Goal: Communication & Community: Participate in discussion

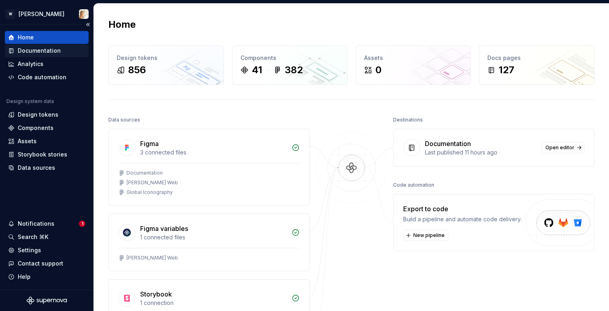
click at [48, 51] on div "Documentation" at bounding box center [39, 51] width 43 height 8
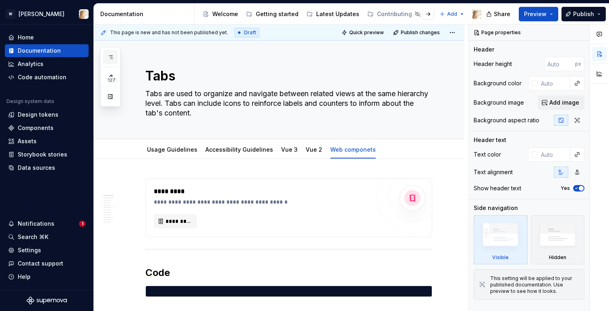
click at [110, 54] on icon "button" at bounding box center [110, 57] width 6 height 6
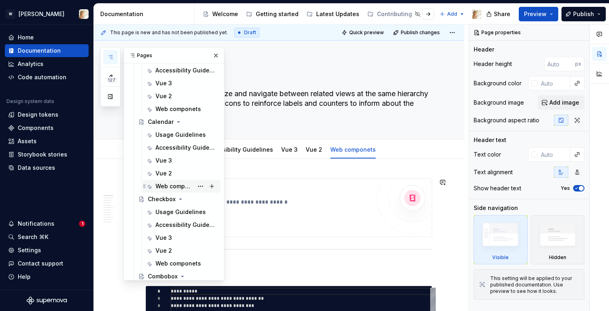
scroll to position [666, 0]
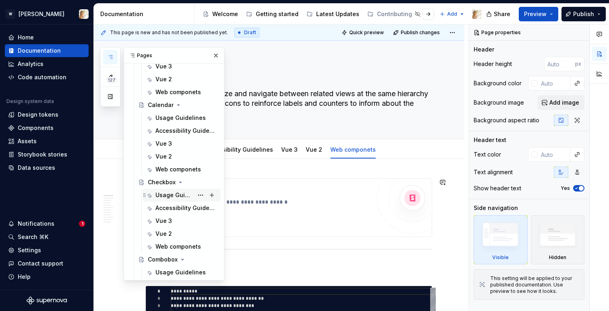
click at [176, 195] on div "Usage Guidelines" at bounding box center [175, 195] width 38 height 8
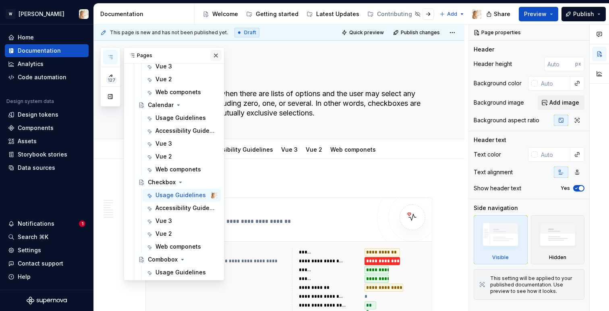
click at [212, 55] on button "button" at bounding box center [215, 55] width 11 height 11
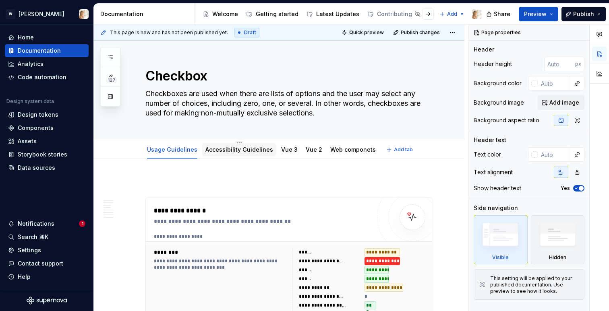
click at [224, 146] on div "Accessibility Guidelines" at bounding box center [240, 150] width 68 height 8
click at [218, 152] on link "Accessibility Guidelines" at bounding box center [240, 149] width 68 height 7
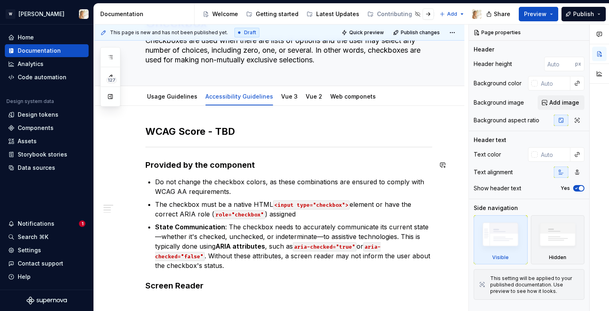
scroll to position [46, 0]
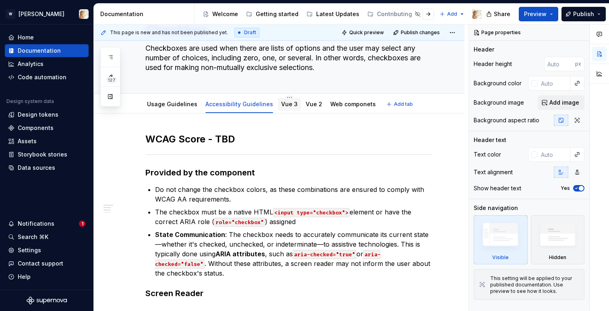
click at [283, 105] on link "Vue 3" at bounding box center [289, 104] width 17 height 7
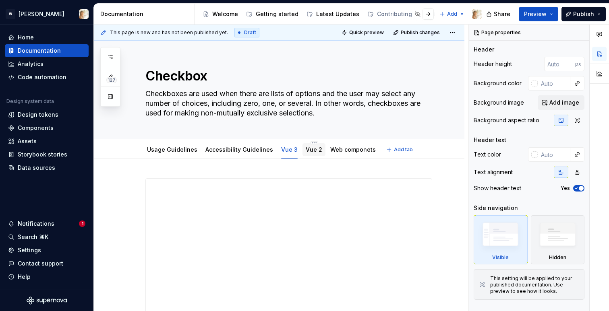
click at [308, 149] on link "Vue 2" at bounding box center [314, 149] width 17 height 7
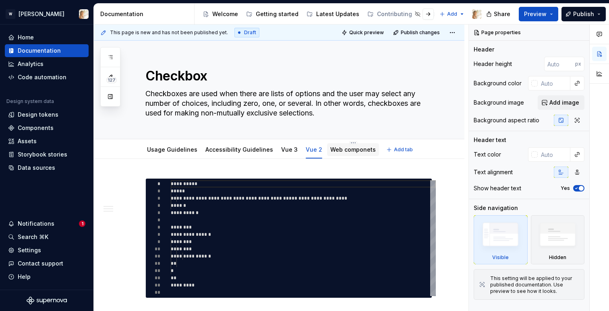
click at [357, 152] on link "Web componets" at bounding box center [353, 149] width 46 height 7
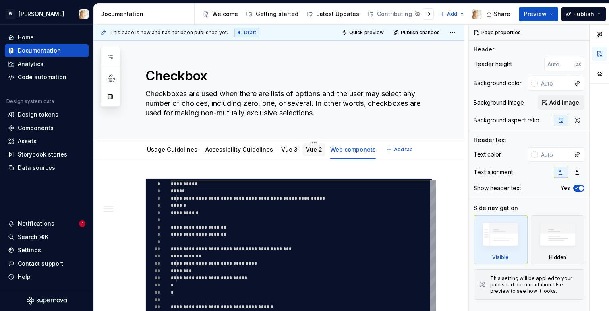
click at [305, 157] on div at bounding box center [314, 157] width 23 height 1
click at [306, 155] on div "Vue 2" at bounding box center [314, 149] width 23 height 13
click at [306, 148] on link "Vue 2" at bounding box center [314, 149] width 17 height 7
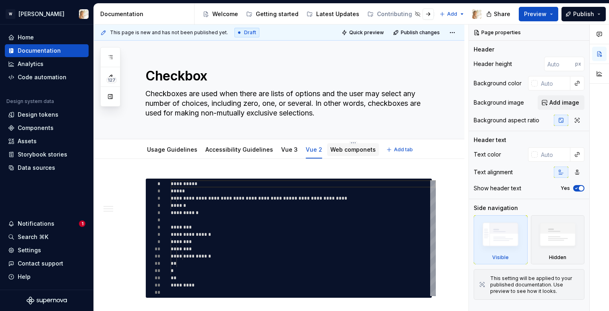
click at [340, 152] on link "Web componets" at bounding box center [353, 149] width 46 height 7
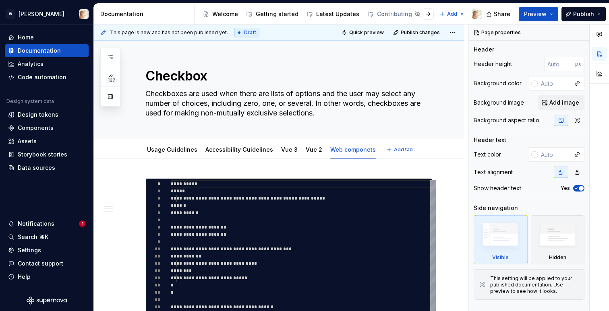
type textarea "*"
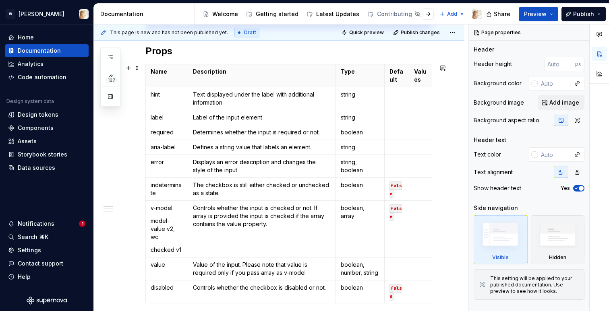
scroll to position [560, 0]
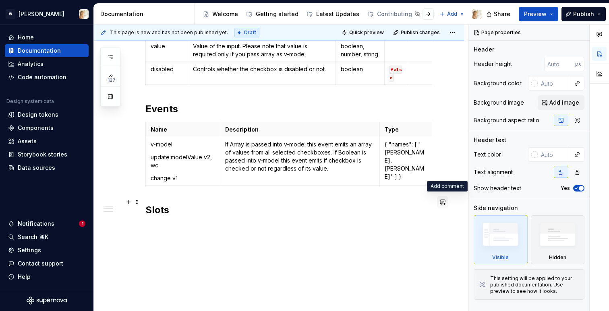
click at [447, 201] on button "button" at bounding box center [442, 202] width 11 height 11
click at [330, 231] on icon "Mention someone" at bounding box center [333, 228] width 8 height 8
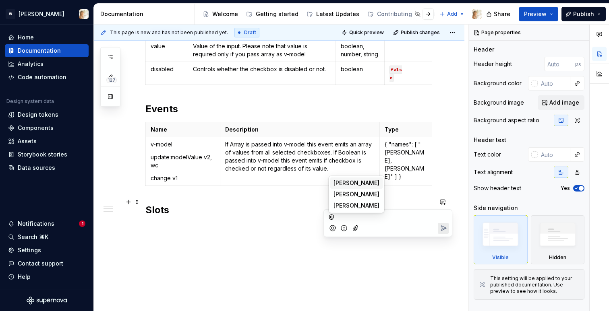
click at [342, 183] on span "[PERSON_NAME]" at bounding box center [357, 183] width 46 height 8
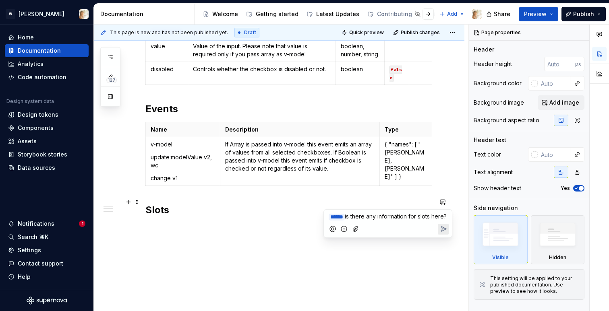
click at [440, 233] on icon "Send" at bounding box center [444, 229] width 8 height 8
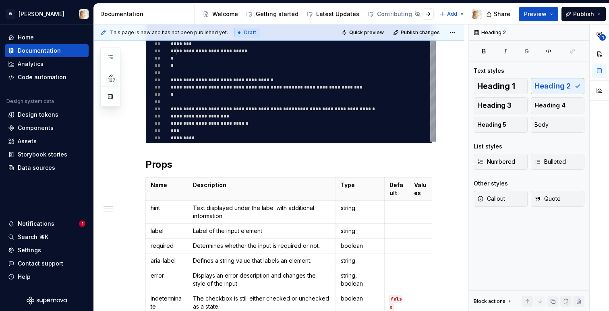
scroll to position [0, 0]
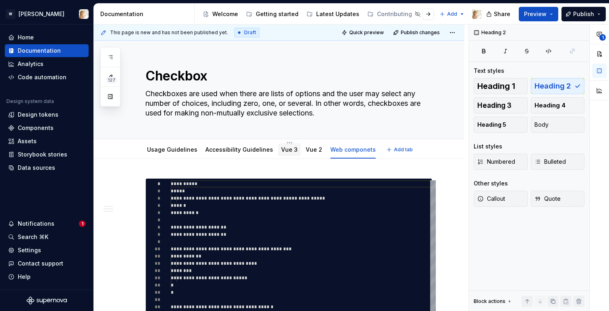
click at [281, 151] on link "Vue 3" at bounding box center [289, 149] width 17 height 7
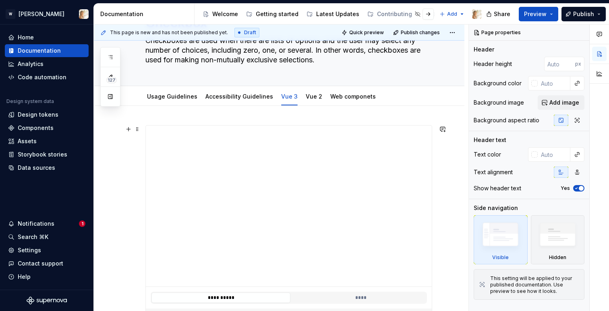
scroll to position [232, 0]
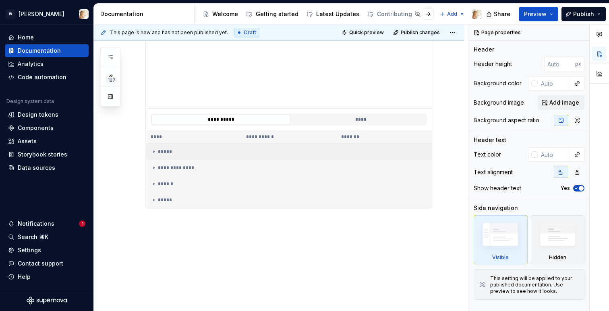
click at [154, 151] on icon at bounding box center [154, 152] width 1 height 2
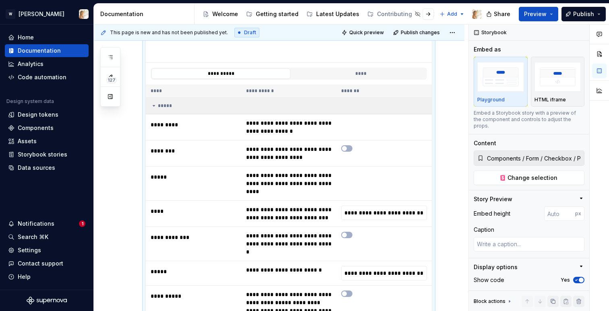
click at [153, 104] on icon at bounding box center [154, 106] width 6 height 6
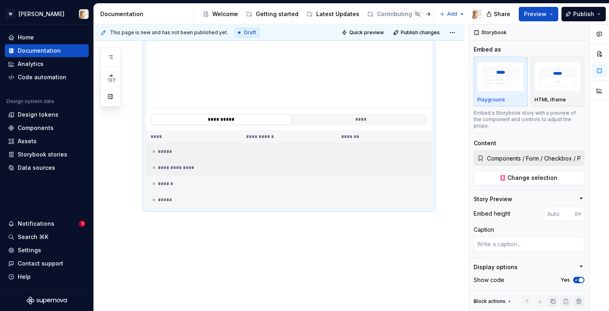
click at [154, 168] on icon at bounding box center [154, 168] width 1 height 2
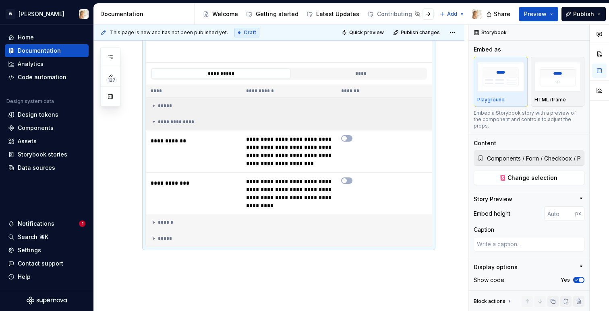
click at [153, 122] on icon at bounding box center [154, 122] width 2 height 1
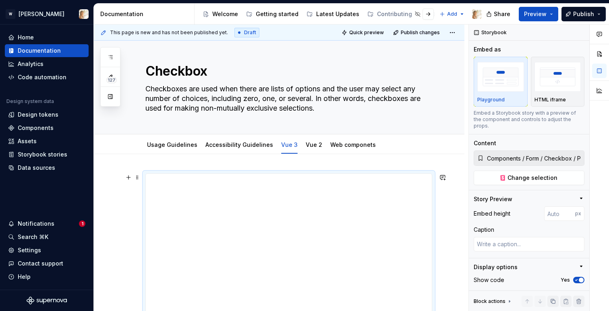
scroll to position [0, 0]
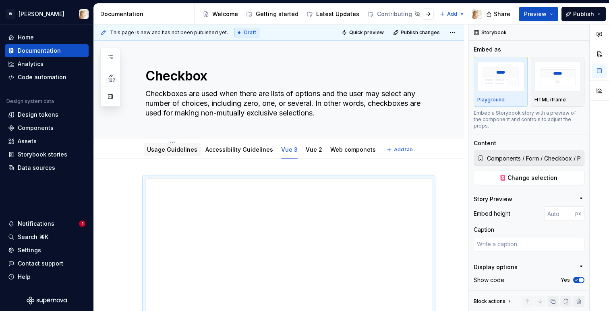
click at [156, 148] on link "Usage Guidelines" at bounding box center [172, 149] width 50 height 7
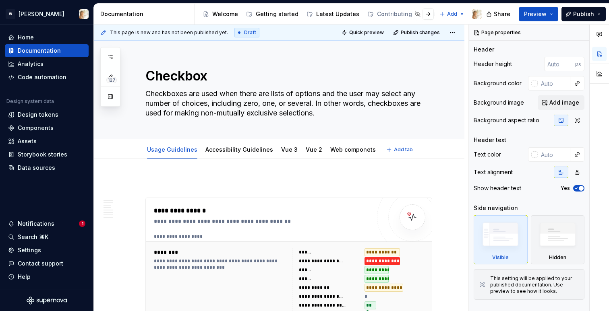
type textarea "*"
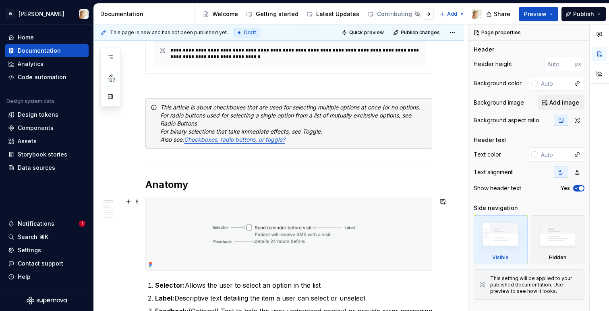
scroll to position [281, 0]
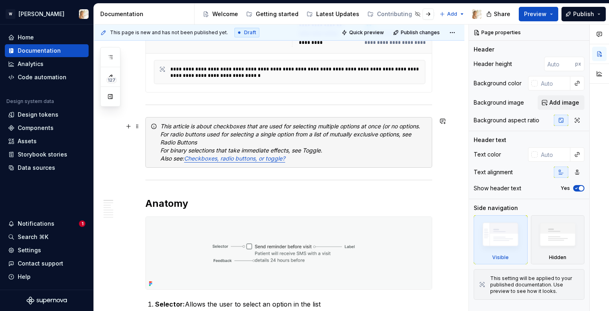
click at [420, 127] on em "This article is about checkboxes that are used for selecting multiple options a…" at bounding box center [290, 126] width 260 height 7
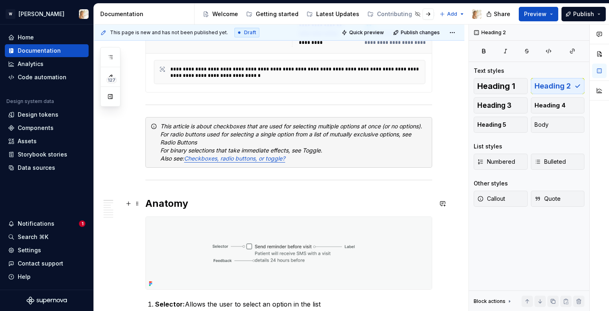
click at [359, 201] on h2 "Anatomy" at bounding box center [288, 203] width 287 height 13
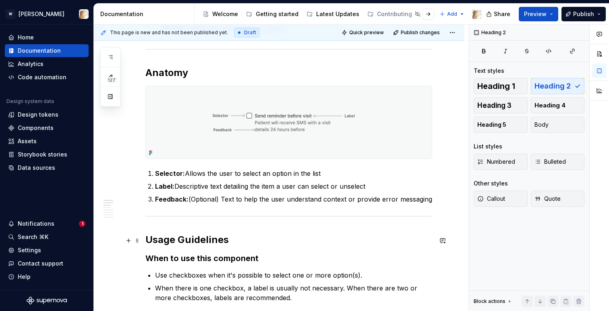
scroll to position [0, 0]
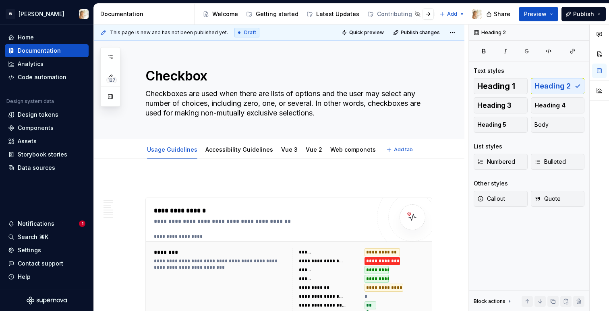
type textarea "*"
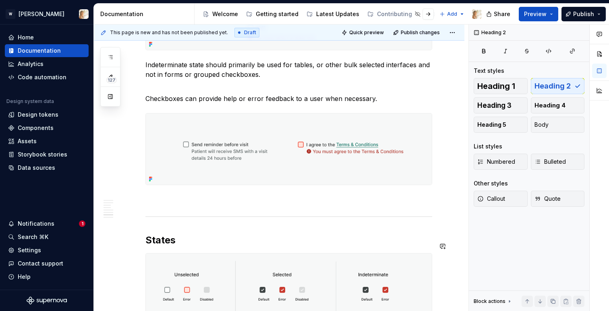
scroll to position [1613, 0]
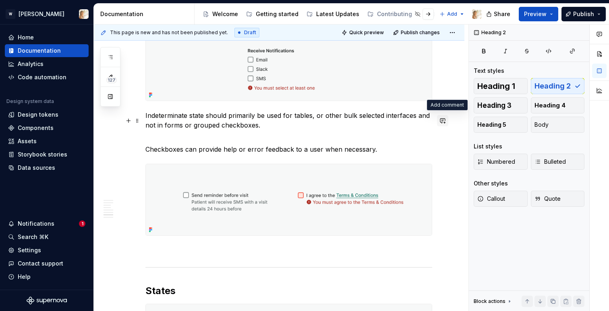
click at [448, 122] on button "button" at bounding box center [442, 120] width 11 height 11
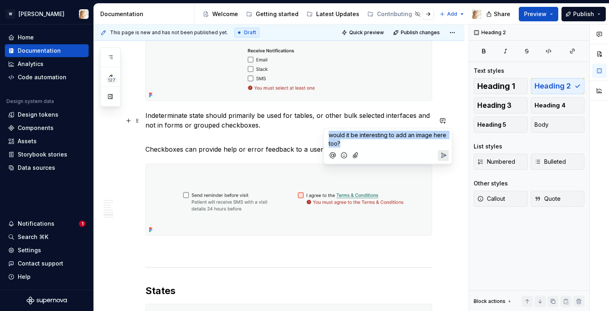
click at [336, 144] on span "would it be interesting to add an image here too?" at bounding box center [388, 139] width 119 height 15
click at [357, 145] on p "would it be interesting to add an image here as well?" at bounding box center [388, 139] width 118 height 17
click at [334, 155] on icon "Mention someone" at bounding box center [333, 156] width 8 height 8
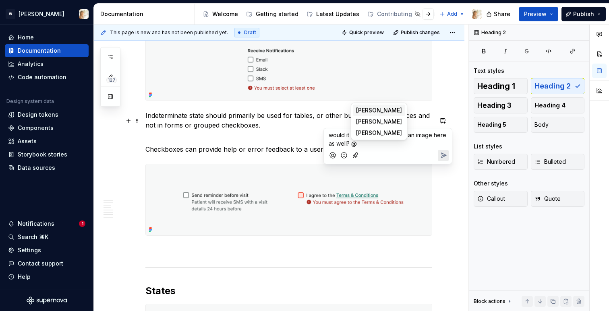
click at [363, 109] on span "[PERSON_NAME]" at bounding box center [379, 110] width 46 height 8
click at [442, 155] on icon "Send" at bounding box center [444, 156] width 5 height 5
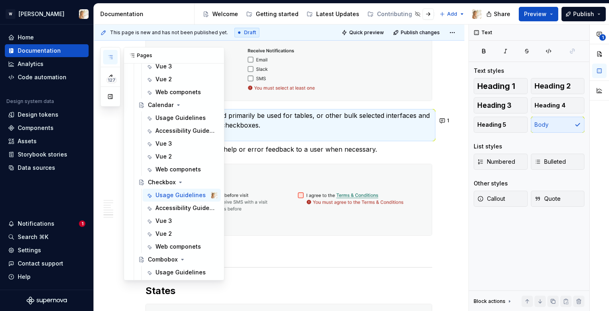
click at [107, 56] on icon "button" at bounding box center [110, 57] width 6 height 6
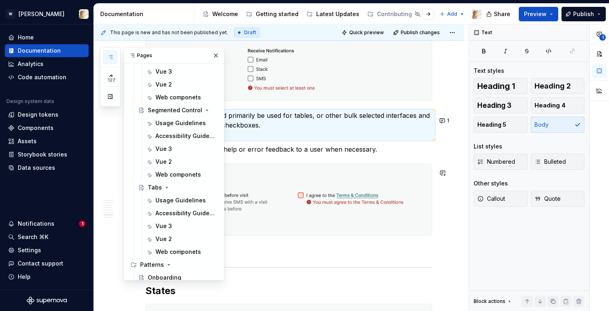
scroll to position [1281, 0]
click at [161, 197] on div "Usage Guidelines" at bounding box center [175, 199] width 38 height 8
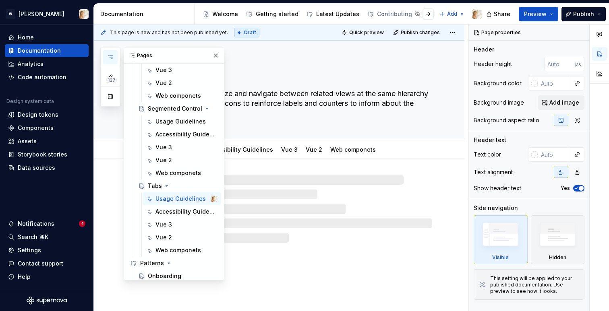
click at [113, 55] on icon "button" at bounding box center [110, 57] width 6 height 6
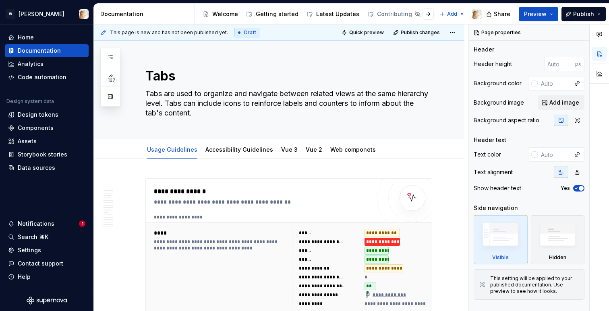
type textarea "*"
